Goal: Transaction & Acquisition: Purchase product/service

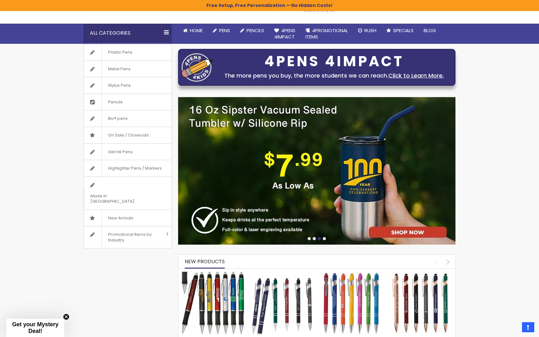
scroll to position [55, 0]
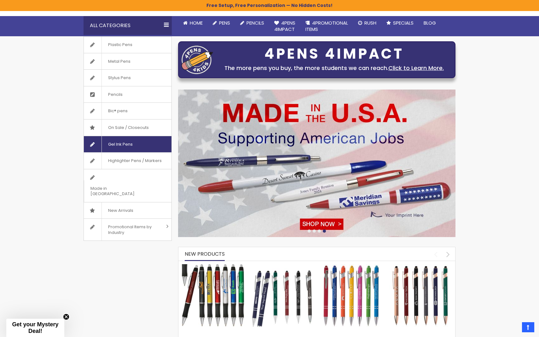
click at [115, 144] on span "Gel Ink Pens" at bounding box center [119, 144] width 37 height 16
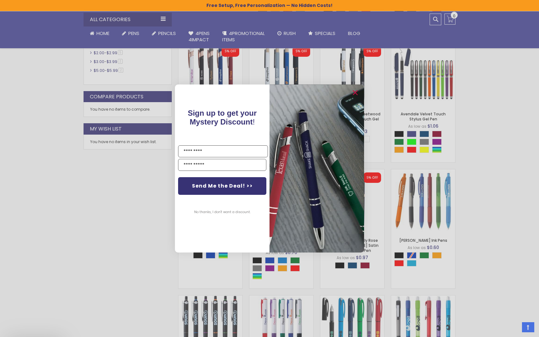
scroll to position [311, 0]
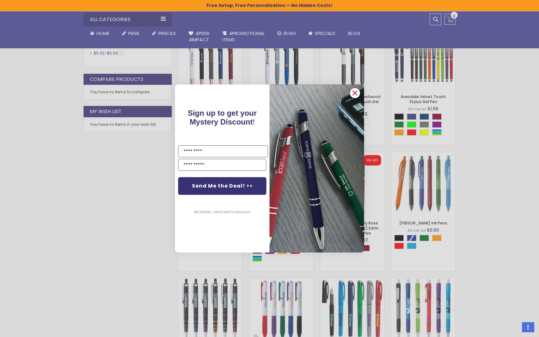
click at [354, 90] on circle "Close dialog" at bounding box center [354, 92] width 9 height 9
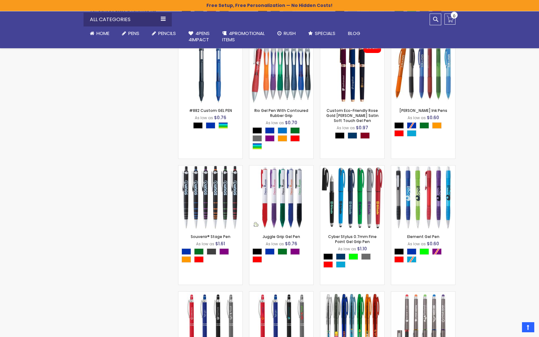
scroll to position [371, 0]
